Goal: Information Seeking & Learning: Understand process/instructions

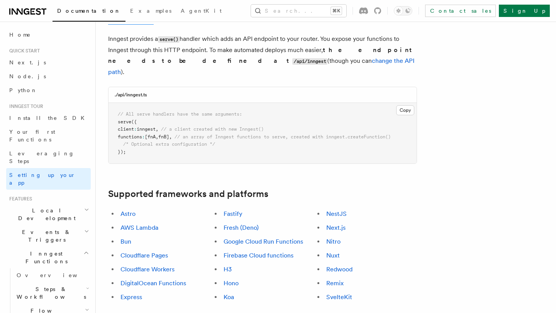
scroll to position [340, 0]
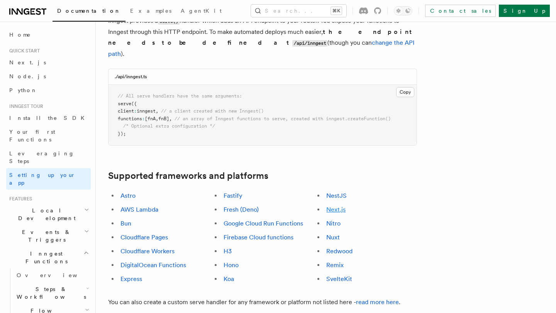
click at [337, 206] on link "Next.js" at bounding box center [335, 209] width 19 height 7
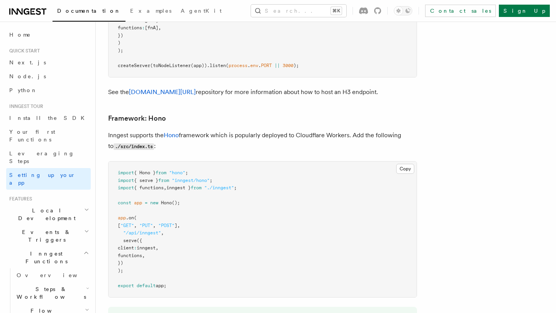
scroll to position [4722, 0]
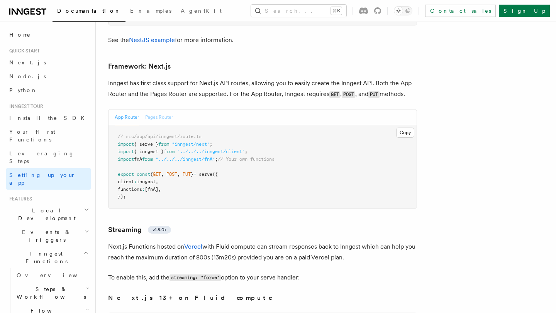
click at [169, 110] on button "Pages Router" at bounding box center [159, 118] width 28 height 16
click at [125, 110] on button "App Router" at bounding box center [127, 118] width 24 height 16
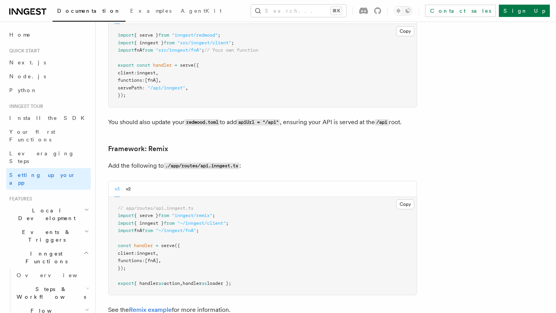
scroll to position [5591, 0]
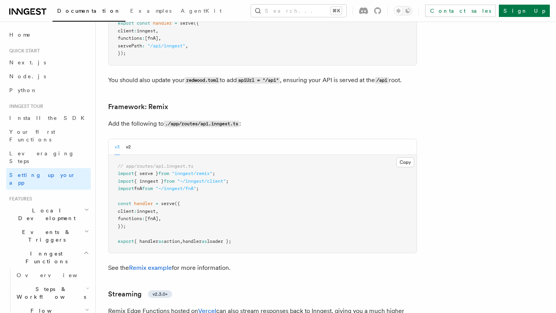
click at [55, 207] on span "Local Development" at bounding box center [45, 214] width 78 height 15
click at [43, 225] on link "Overview" at bounding box center [52, 232] width 77 height 14
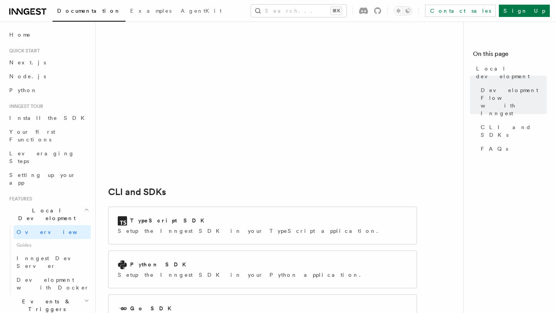
scroll to position [899, 0]
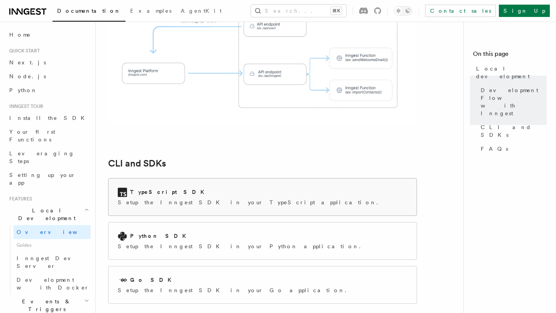
click at [200, 188] on div "TypeScript SDK" at bounding box center [250, 192] width 265 height 9
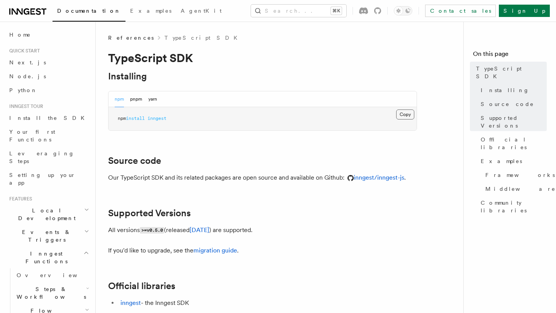
click at [403, 115] on button "Copy Copied" at bounding box center [405, 115] width 18 height 10
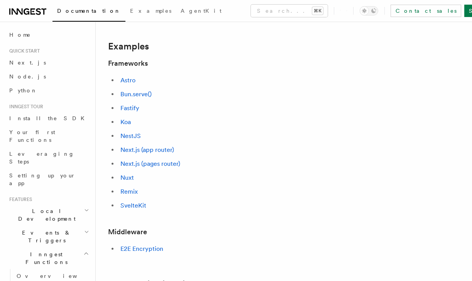
scroll to position [332, 0]
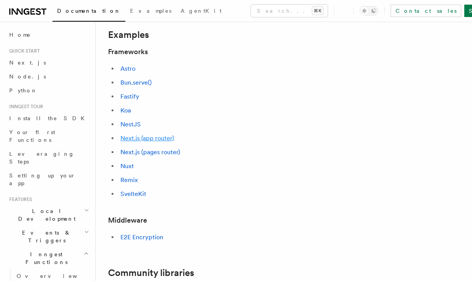
click at [160, 139] on link "Next.js (app router)" at bounding box center [147, 137] width 54 height 7
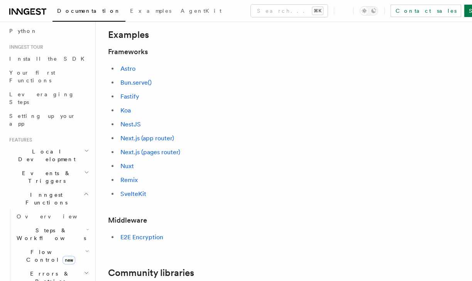
scroll to position [64, 0]
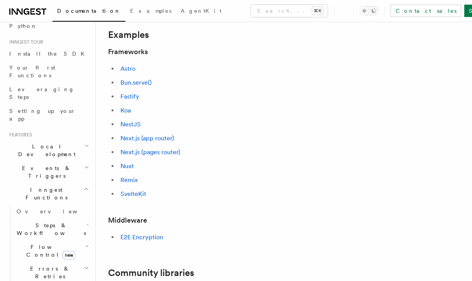
click at [60, 221] on span "Steps & Workflows" at bounding box center [50, 228] width 73 height 15
click at [51, 221] on span "Steps & Workflows" at bounding box center [50, 228] width 73 height 15
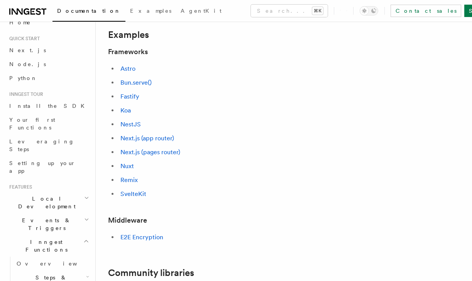
scroll to position [0, 0]
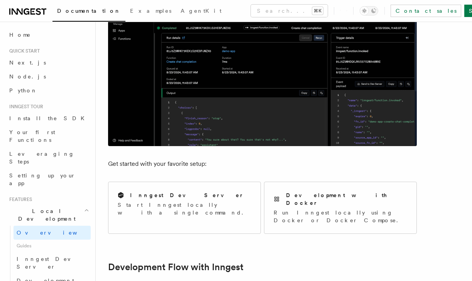
scroll to position [205, 0]
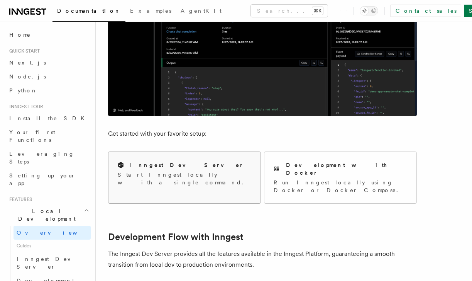
click at [175, 167] on h2 "Inngest Dev Server" at bounding box center [187, 165] width 114 height 8
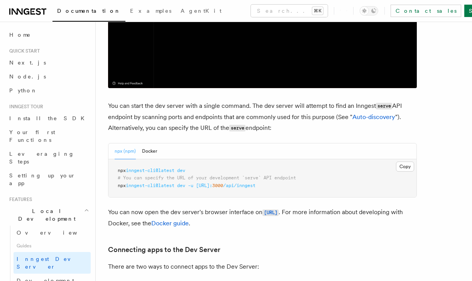
scroll to position [265, 0]
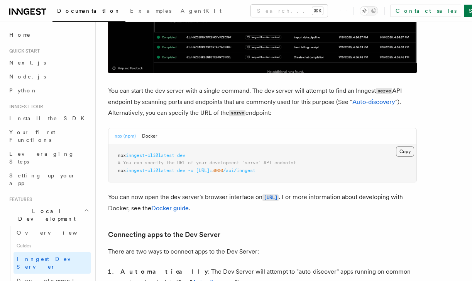
click at [396, 154] on button "Copy Copied" at bounding box center [405, 151] width 18 height 10
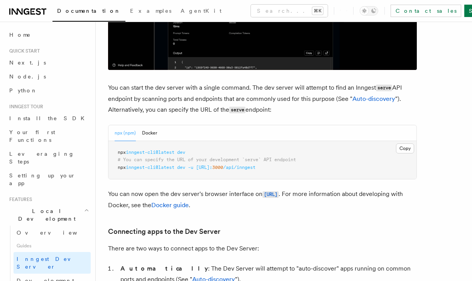
scroll to position [269, 0]
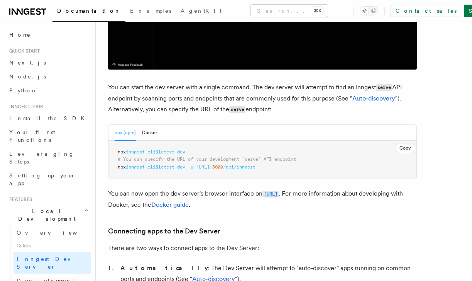
click at [279, 195] on code "[URL]" at bounding box center [270, 194] width 16 height 7
